Goal: Navigation & Orientation: Find specific page/section

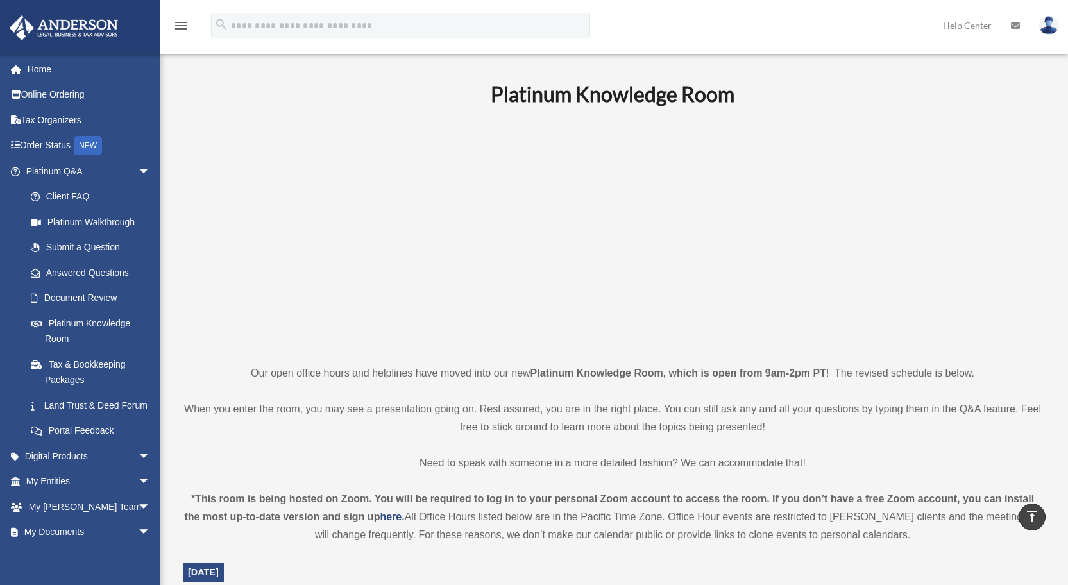
scroll to position [821, 0]
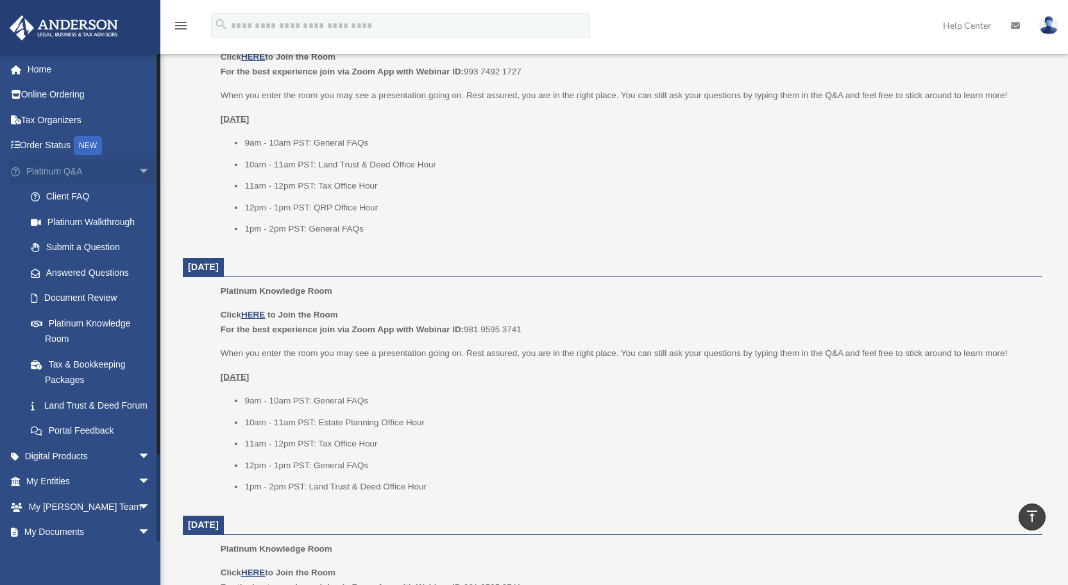
click at [138, 167] on span "arrow_drop_down" at bounding box center [151, 171] width 26 height 26
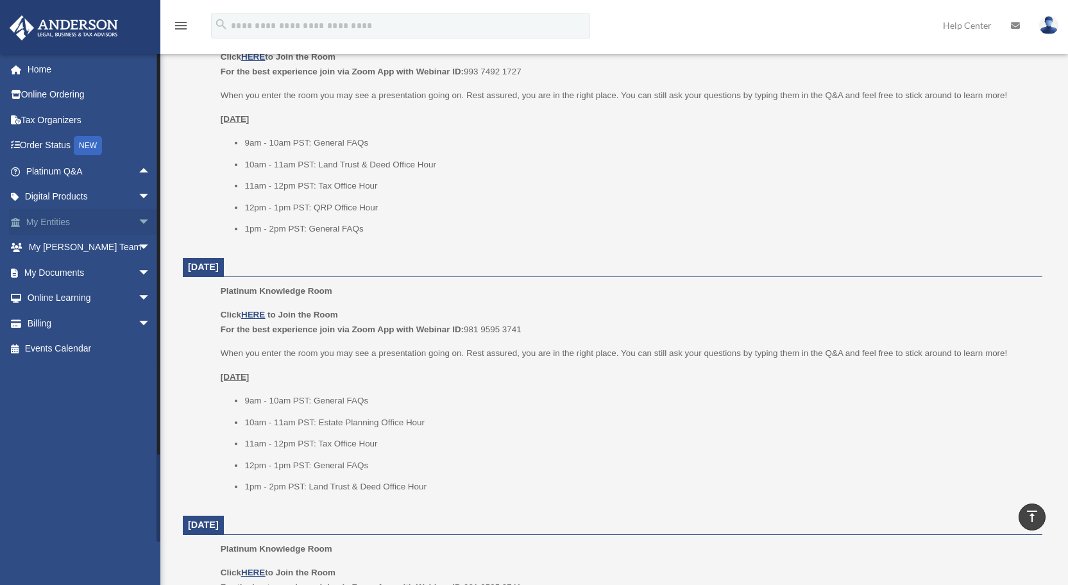
click at [138, 222] on span "arrow_drop_down" at bounding box center [151, 222] width 26 height 26
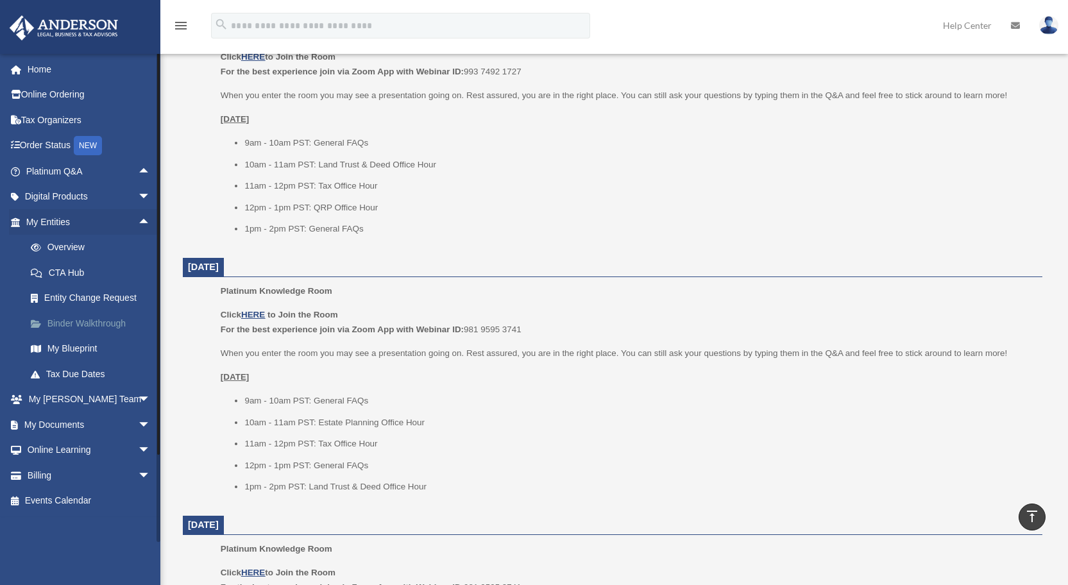
click at [97, 322] on link "Binder Walkthrough" at bounding box center [94, 323] width 152 height 26
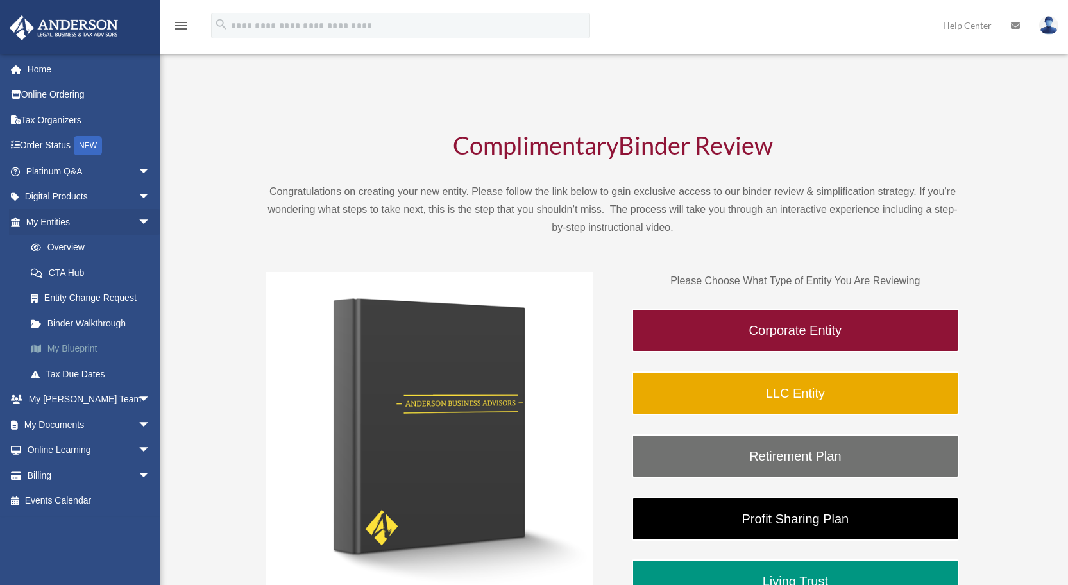
click at [68, 352] on link "My Blueprint" at bounding box center [94, 349] width 152 height 26
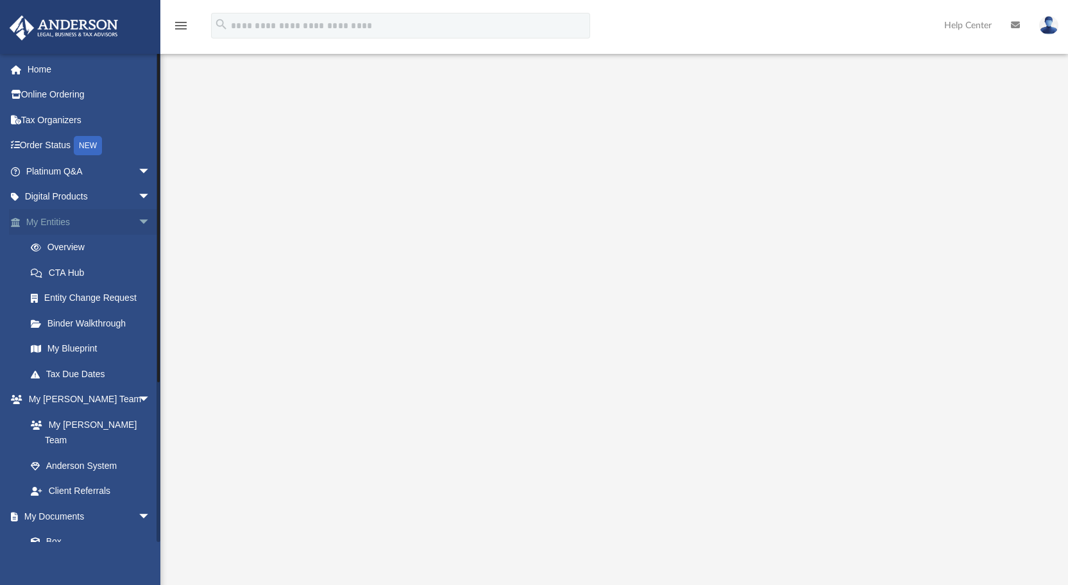
click at [45, 219] on link "My Entities arrow_drop_down" at bounding box center [89, 222] width 161 height 26
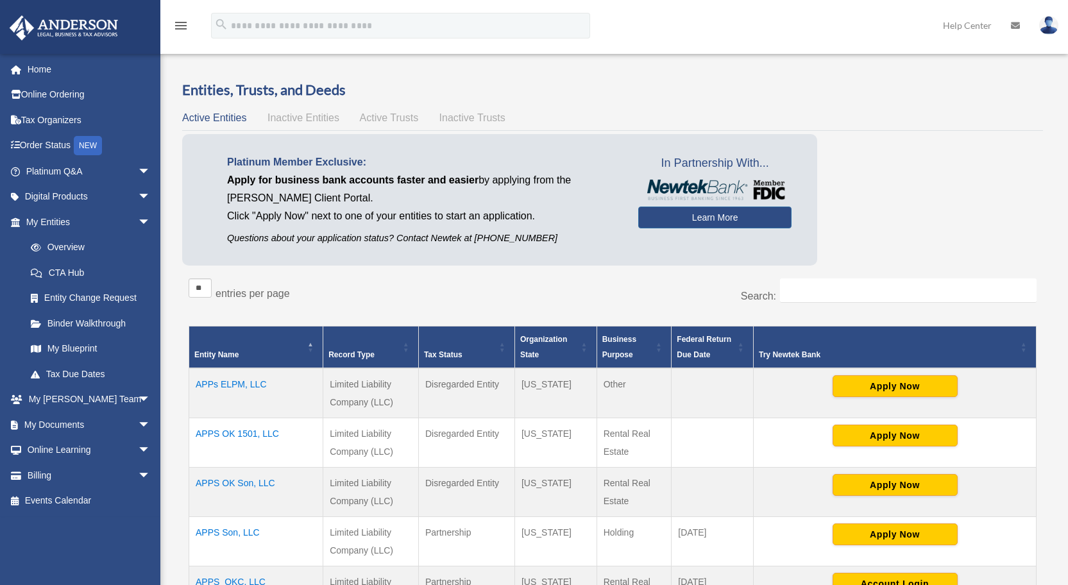
click at [937, 122] on div "Active Entities Inactive Entities Active Trusts Inactive Trusts" at bounding box center [612, 118] width 860 height 18
